Goal: Information Seeking & Learning: Learn about a topic

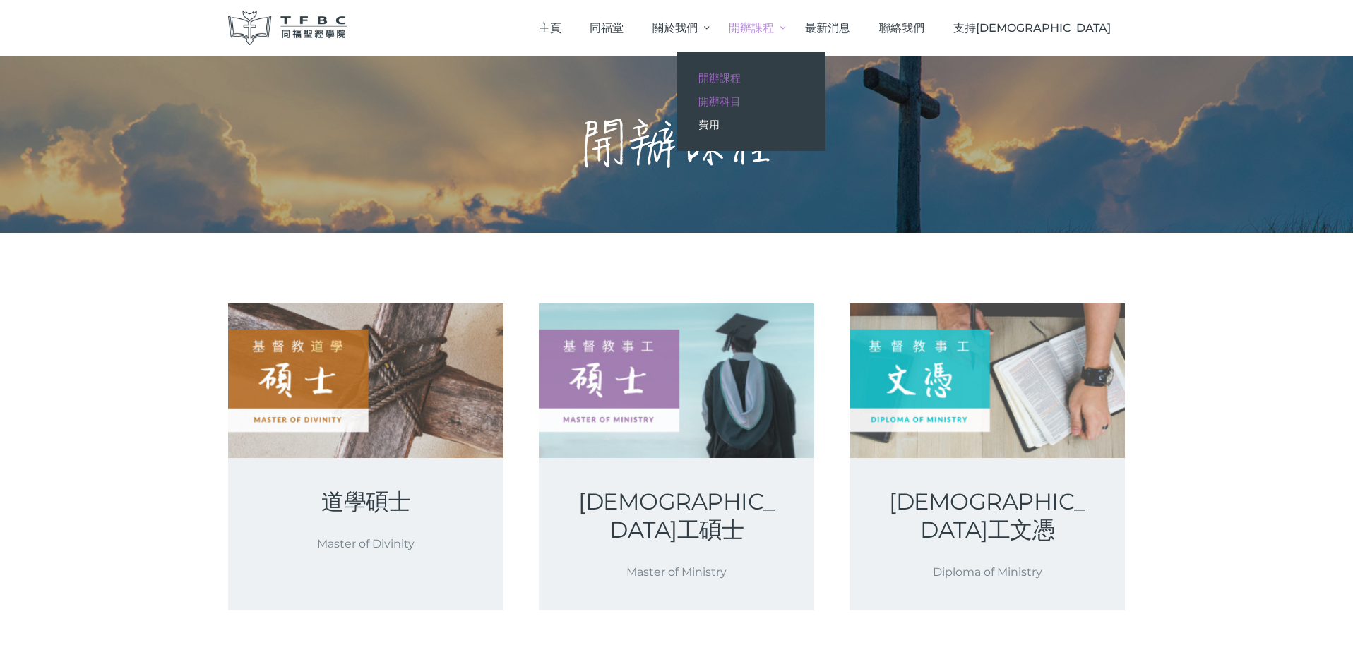
click at [741, 101] on span "開辦科目" at bounding box center [719, 101] width 42 height 13
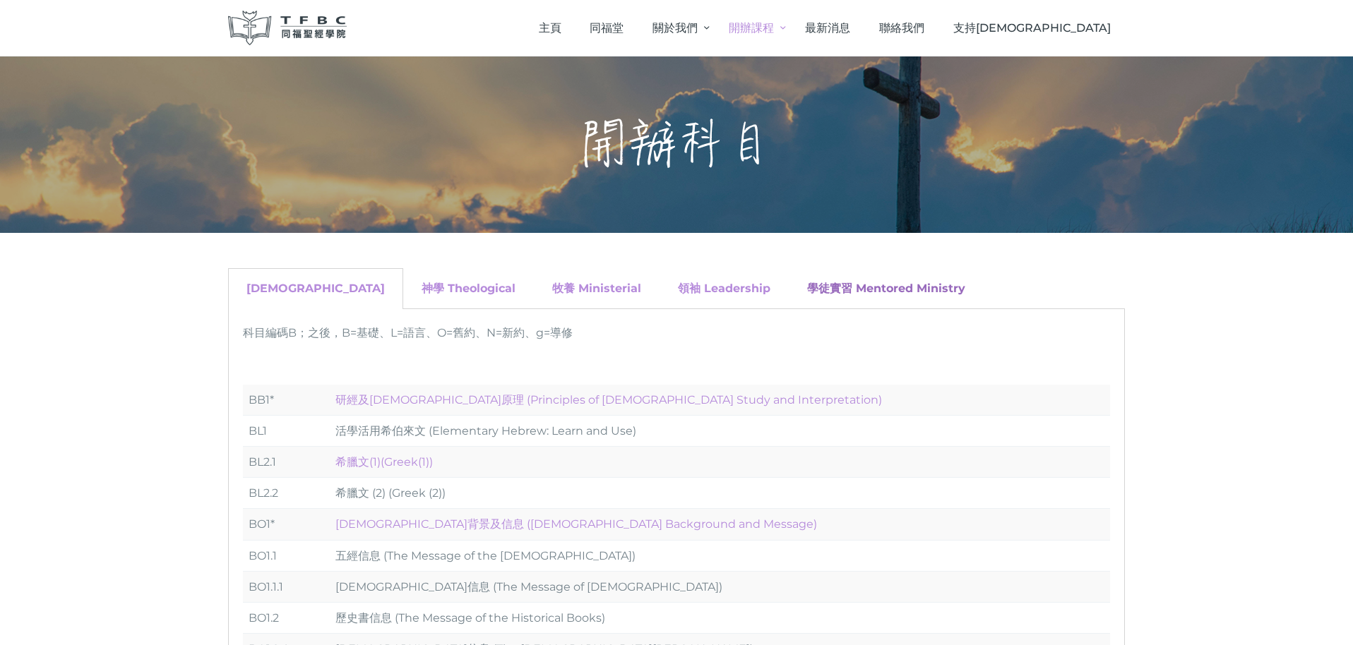
click at [807, 284] on link "學徒實習 Mentored Ministry" at bounding box center [886, 288] width 158 height 13
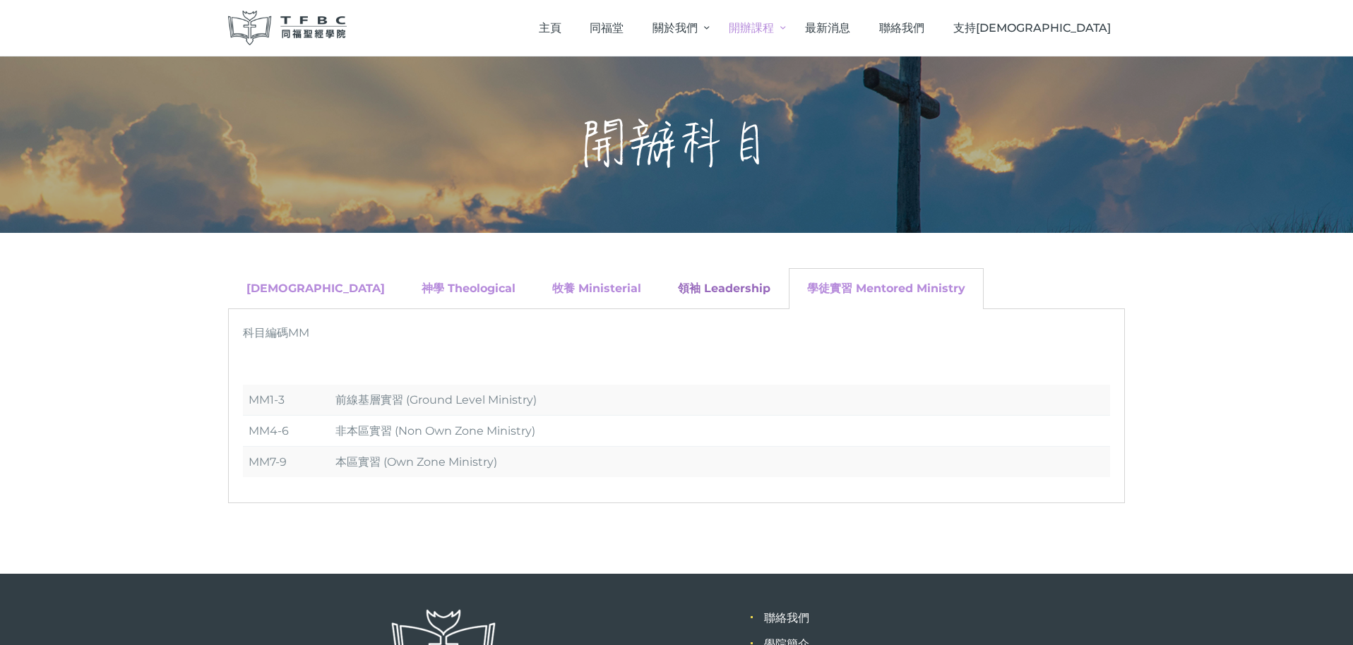
click at [678, 293] on link "領袖 Leadership" at bounding box center [724, 288] width 92 height 13
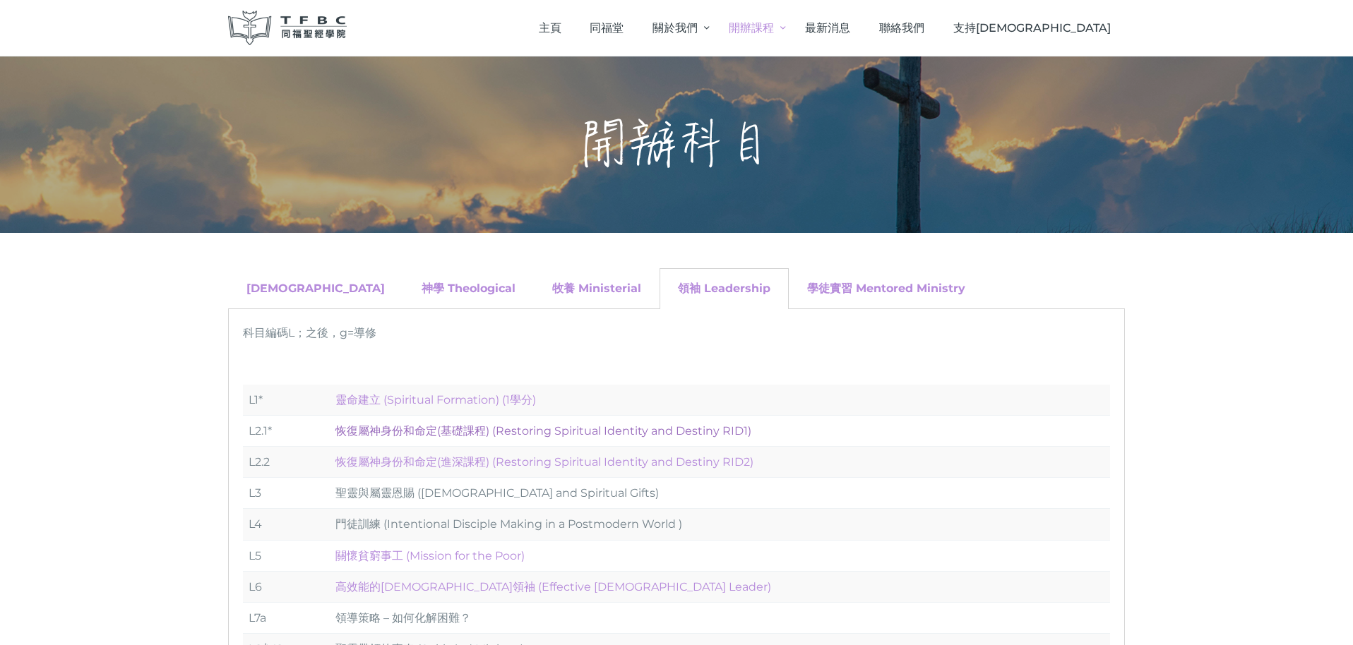
click at [384, 431] on link "恢復屬神身份和命定(基礎課程) (Restoring Spiritual Identity and Destiny RID1)" at bounding box center [543, 430] width 416 height 13
click at [414, 465] on link "恢復屬神身份和命定(進深課程) (Restoring Spiritual Identity and Destiny RID2)" at bounding box center [544, 461] width 418 height 13
click at [415, 463] on link "恢復屬神身份和命定(進深課程) (Restoring Spiritual Identity and Destiny RID2)" at bounding box center [544, 461] width 418 height 13
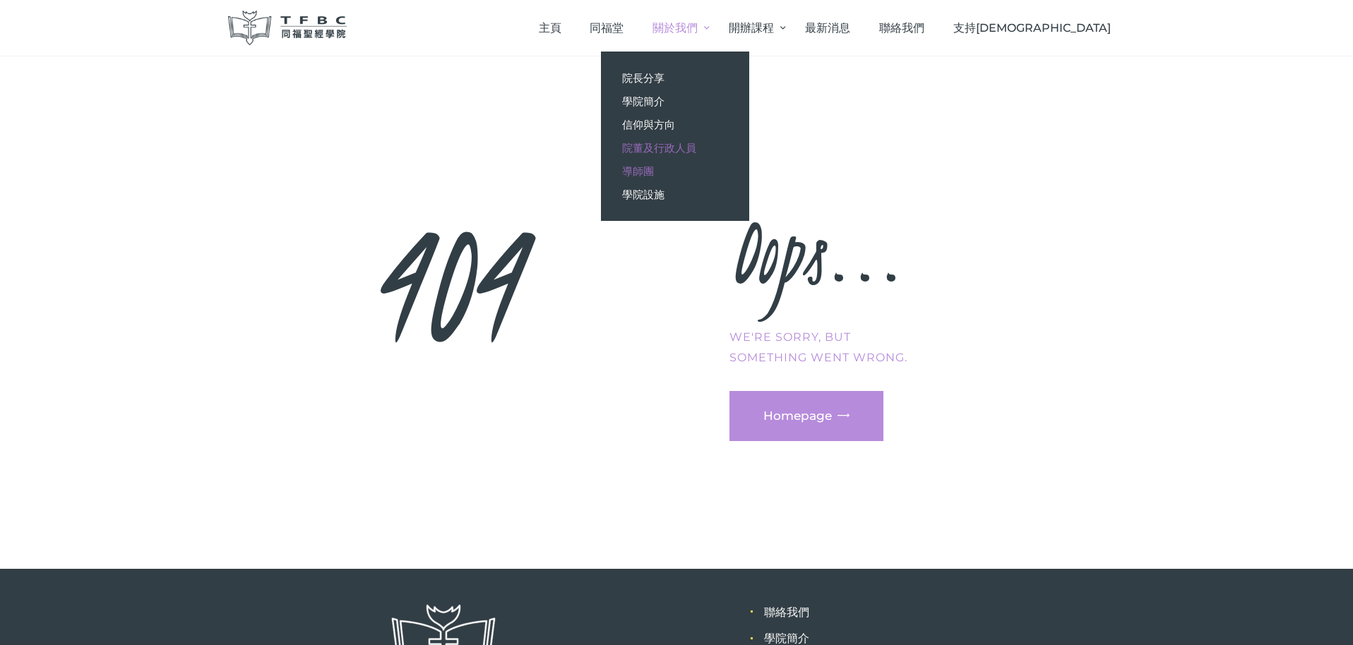
click at [654, 172] on span "導師團" at bounding box center [638, 171] width 32 height 13
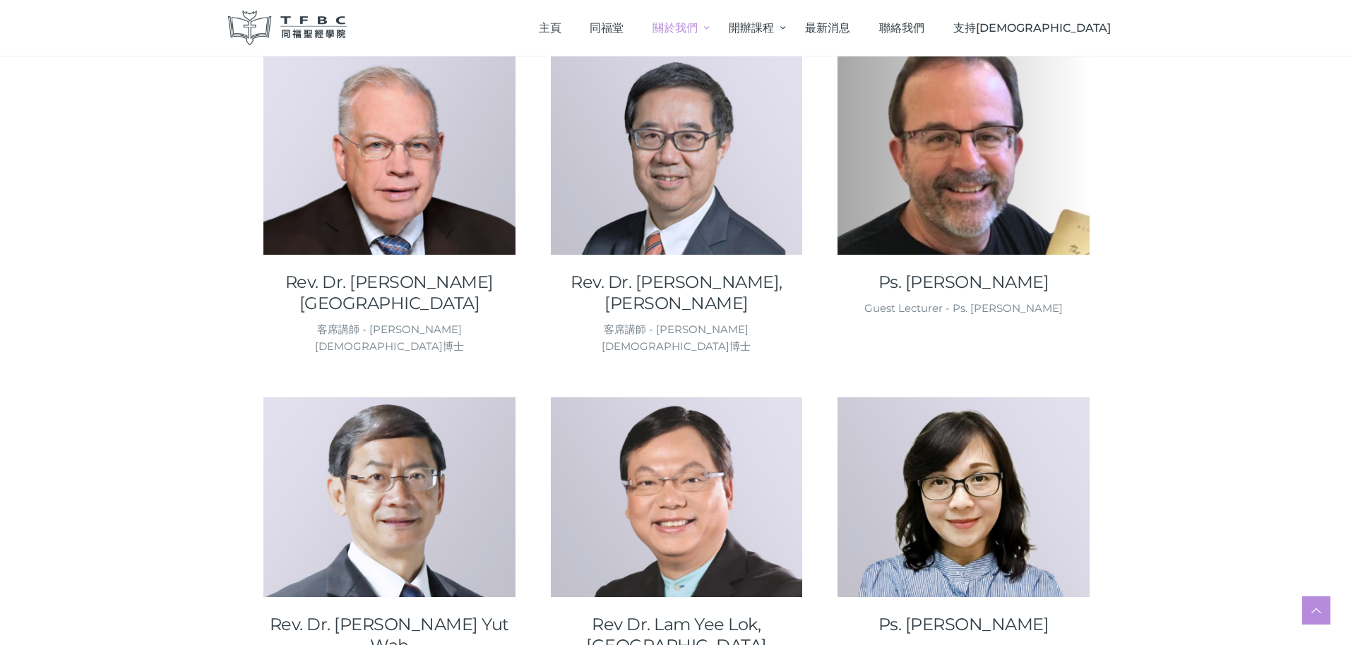
scroll to position [594, 0]
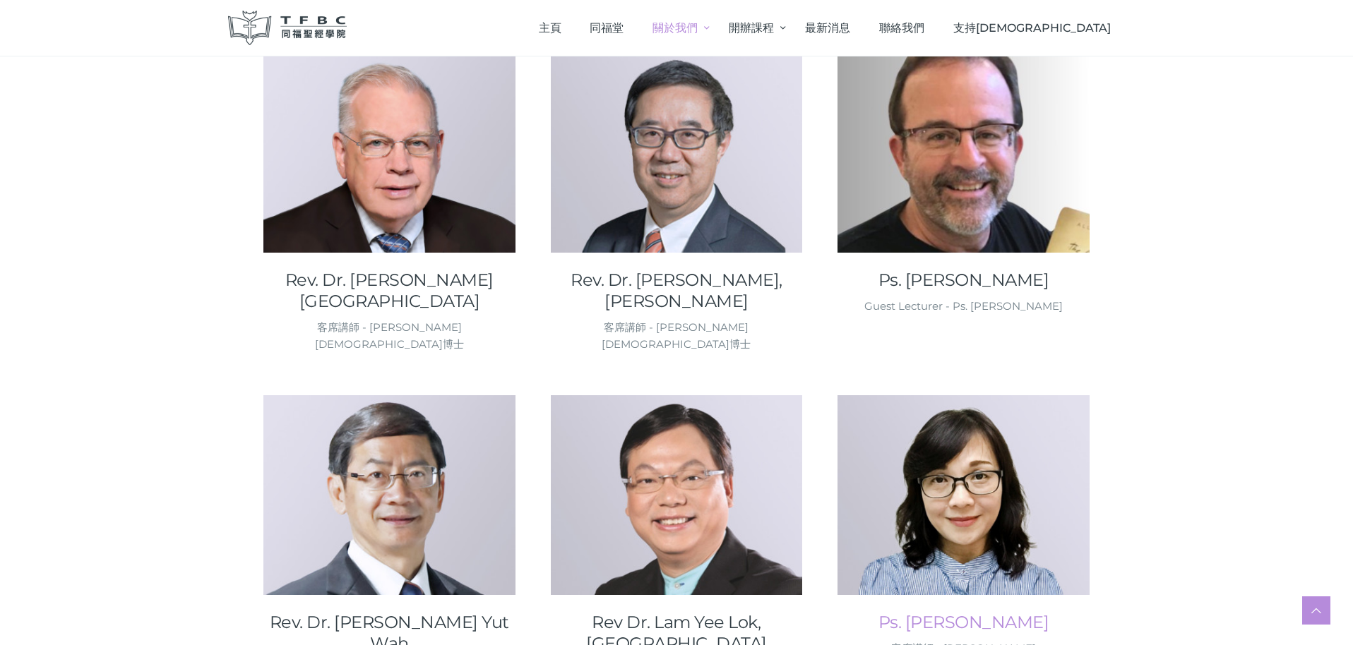
click at [966, 612] on link "Ps. Lau, Idy" at bounding box center [963, 622] width 252 height 21
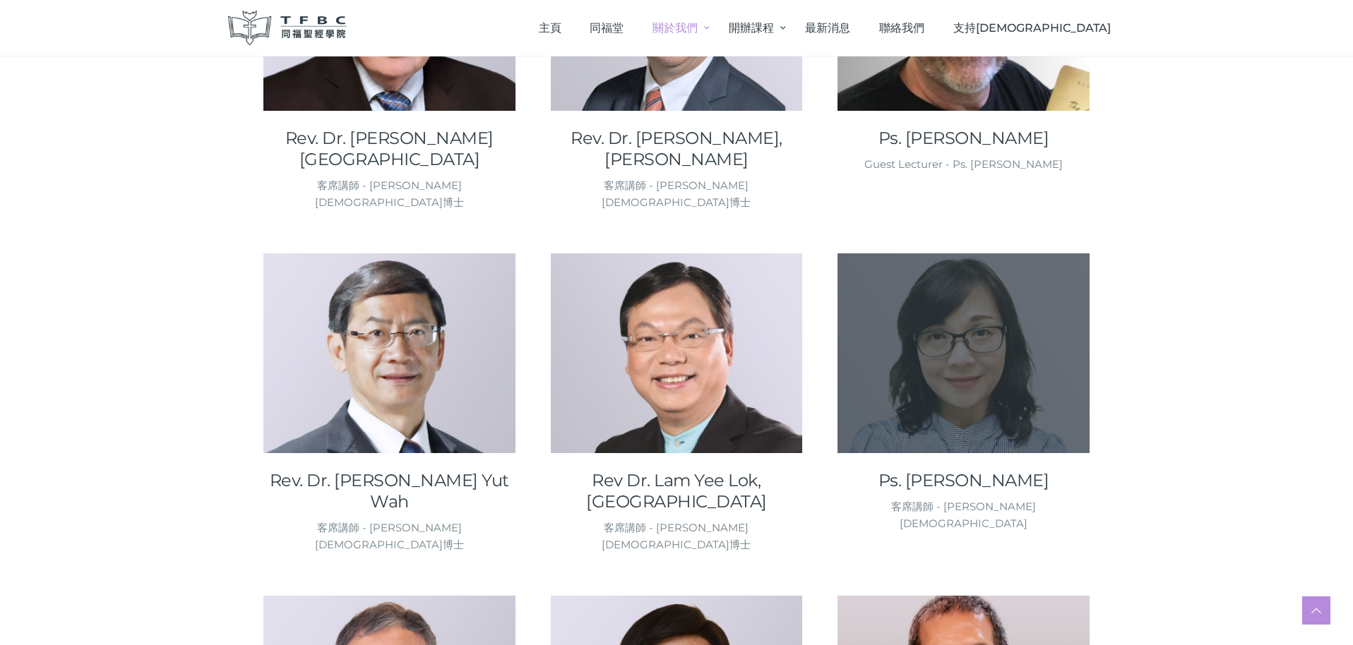
scroll to position [744, 0]
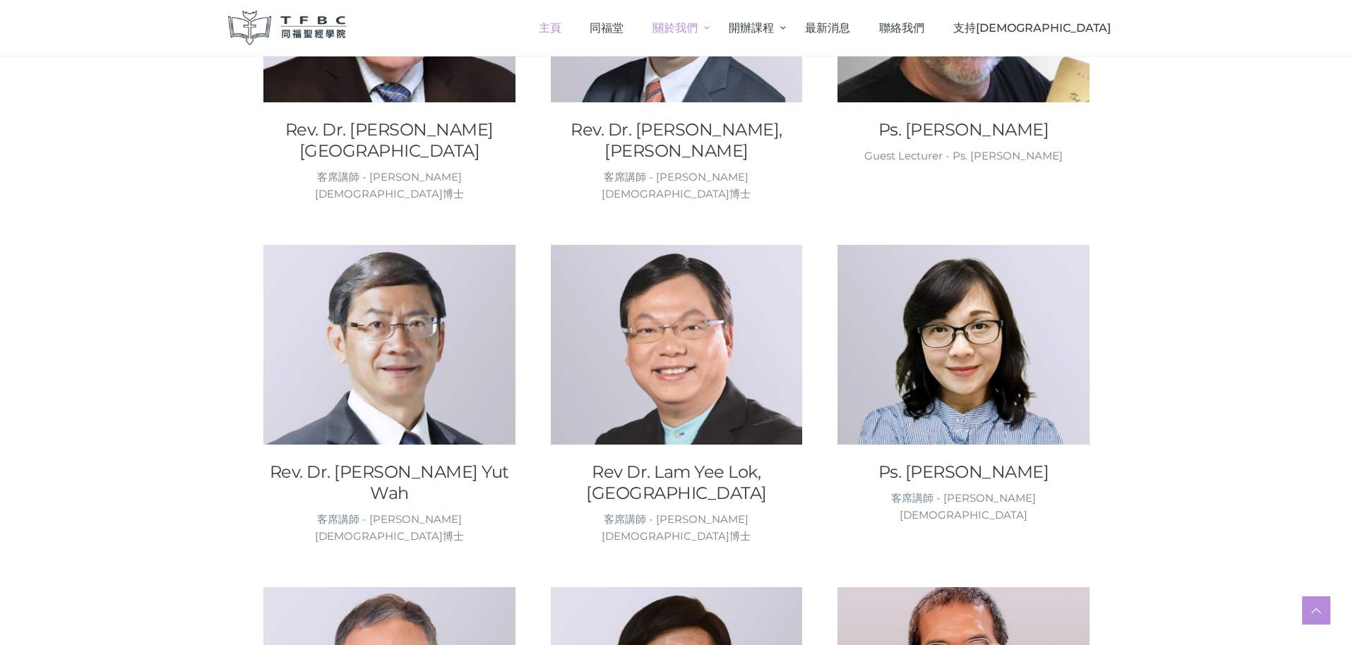
click at [561, 27] on span "主頁" at bounding box center [550, 27] width 23 height 13
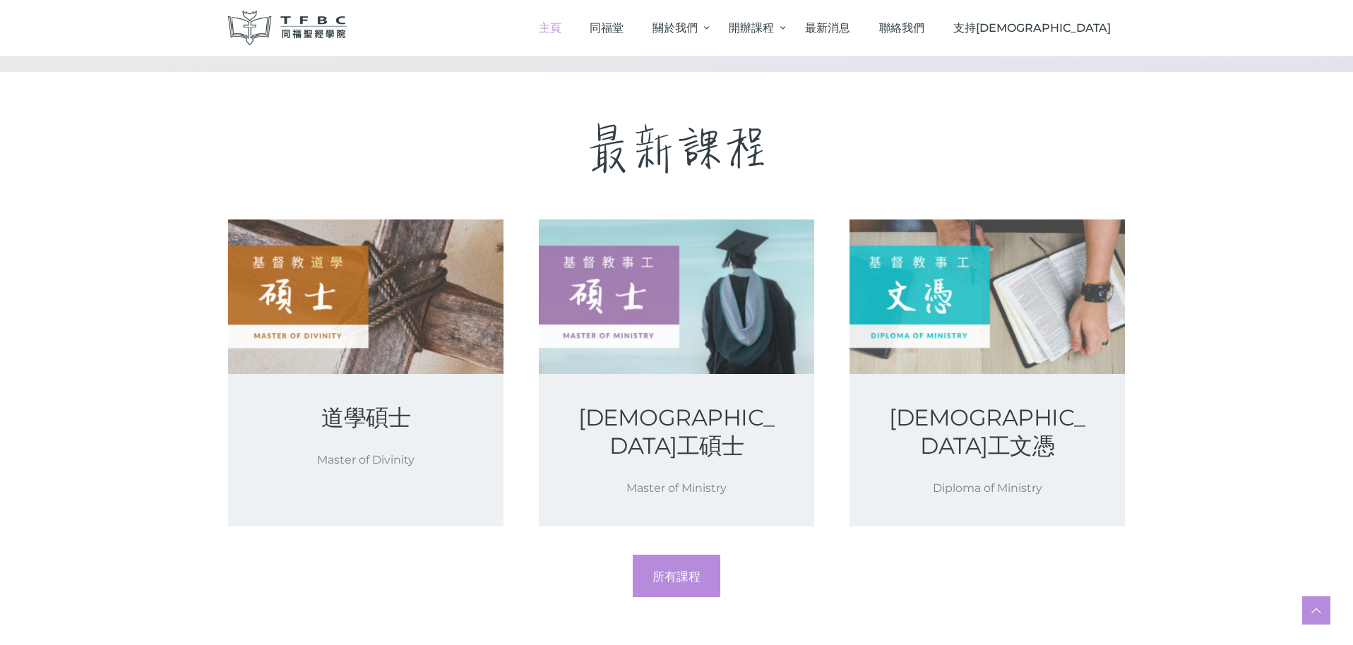
scroll to position [2120, 0]
